Goal: Find specific page/section: Find specific page/section

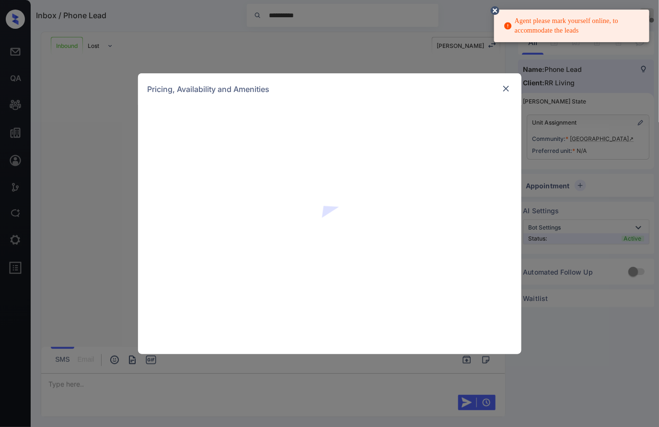
scroll to position [414, 0]
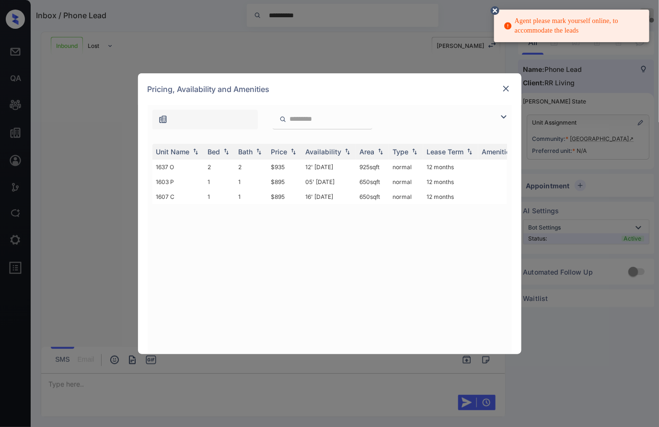
click at [502, 87] on img at bounding box center [507, 89] width 10 height 10
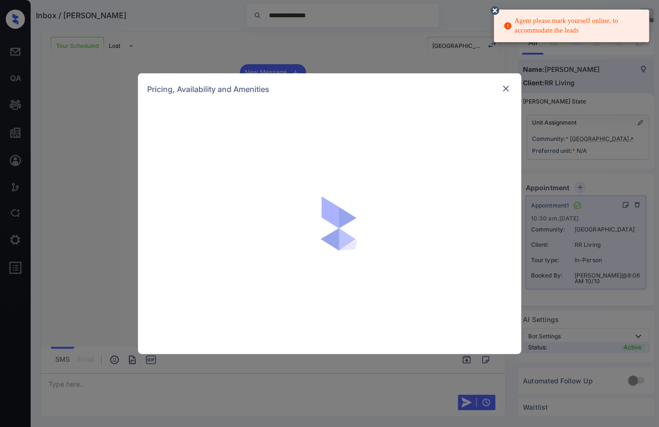
scroll to position [790, 0]
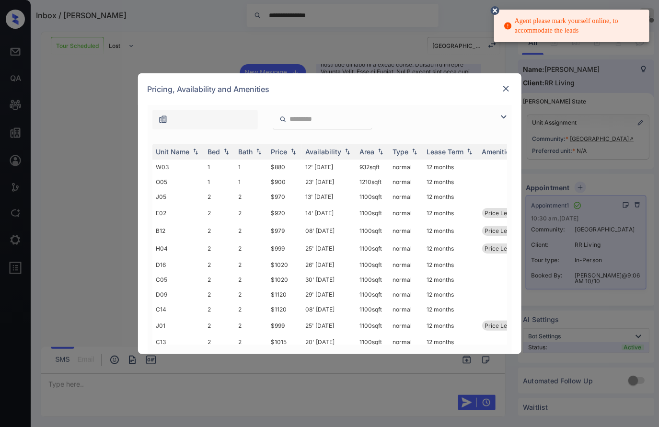
click at [503, 88] on img at bounding box center [507, 89] width 10 height 10
